Goal: Task Accomplishment & Management: Manage account settings

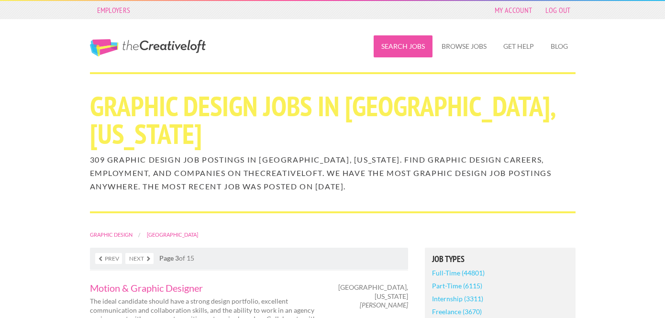
click at [416, 38] on link "Search Jobs" at bounding box center [403, 46] width 59 height 22
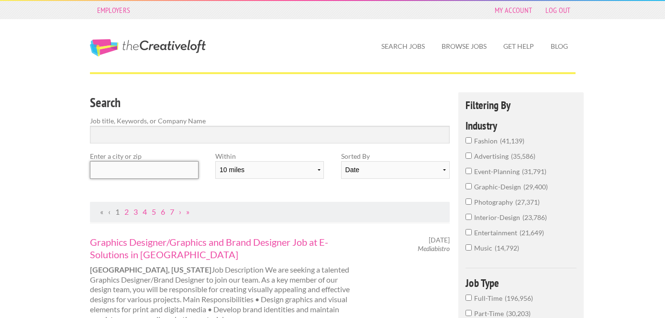
click at [155, 174] on input "text" at bounding box center [144, 170] width 109 height 18
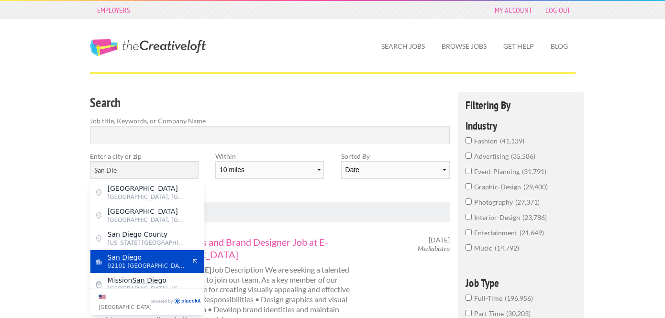
click at [112, 255] on mark "San Die" at bounding box center [121, 258] width 26 height 8
type input "San Diego"
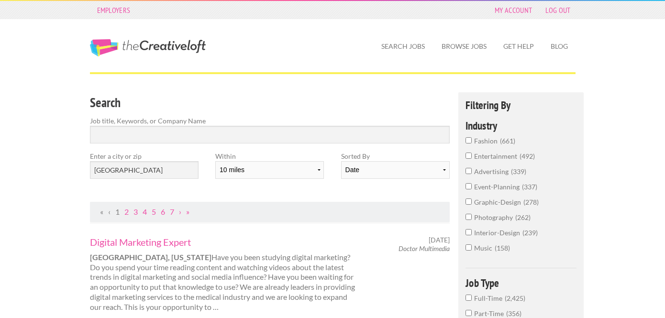
click at [471, 201] on input "graphic-design 278" at bounding box center [469, 202] width 6 height 6
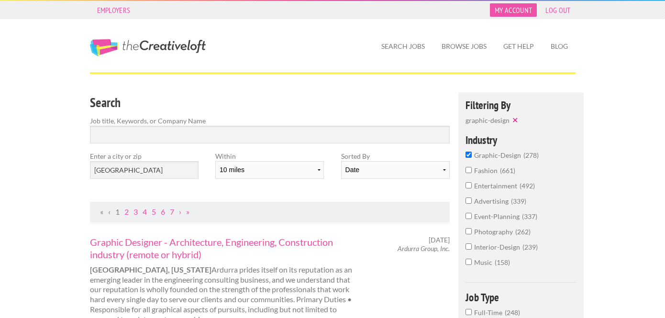
click at [512, 10] on link "My Account" at bounding box center [513, 9] width 47 height 13
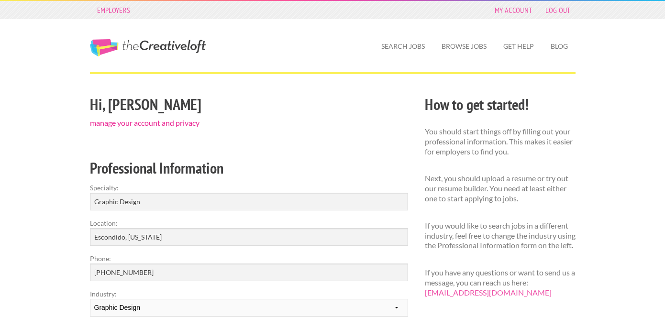
click at [156, 123] on link "manage your account and privacy" at bounding box center [145, 122] width 110 height 9
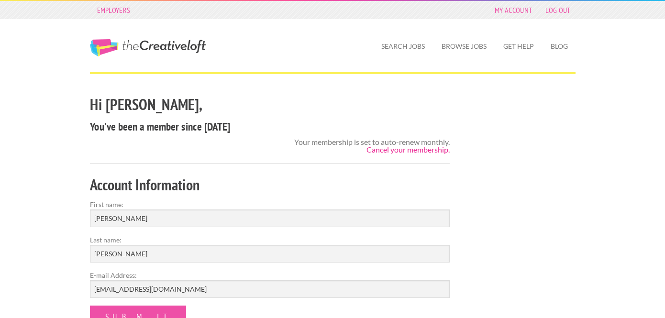
click at [409, 150] on link "Cancel your membership." at bounding box center [408, 149] width 83 height 9
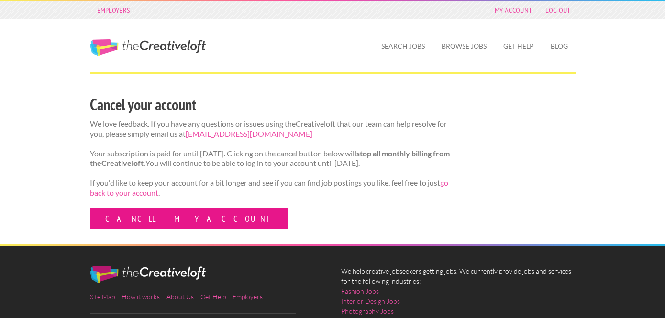
click at [160, 227] on link "Cancel my account" at bounding box center [189, 219] width 199 height 22
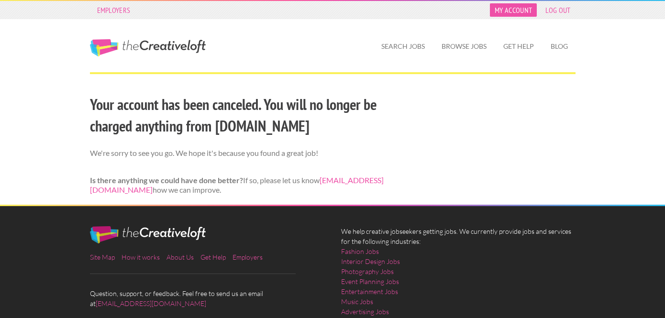
click at [520, 12] on link "My Account" at bounding box center [513, 9] width 47 height 13
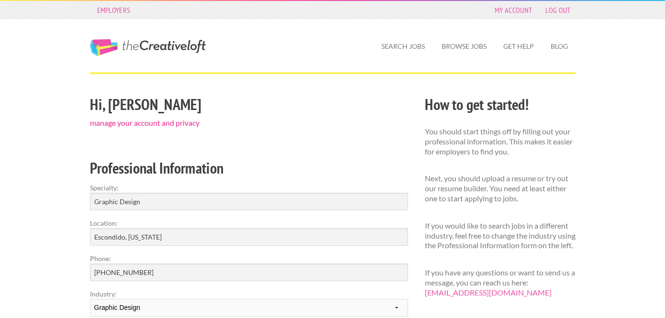
click at [160, 123] on link "manage your account and privacy" at bounding box center [145, 122] width 110 height 9
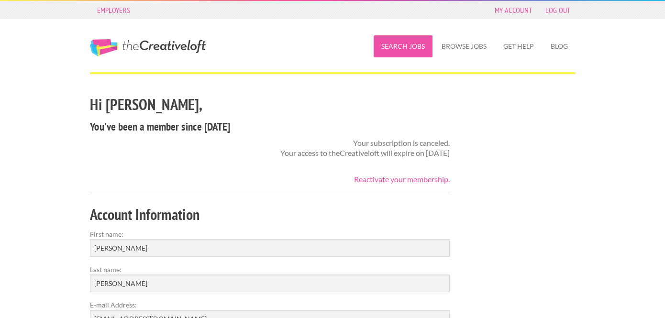
click at [410, 53] on link "Search Jobs" at bounding box center [403, 46] width 59 height 22
